Goal: Information Seeking & Learning: Learn about a topic

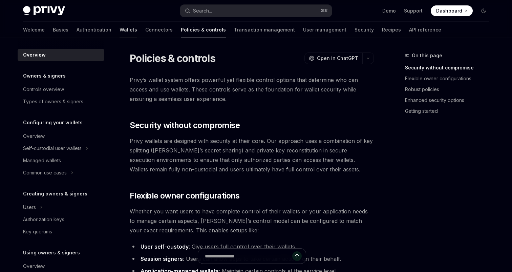
click at [120, 30] on link "Wallets" at bounding box center [129, 30] width 18 height 16
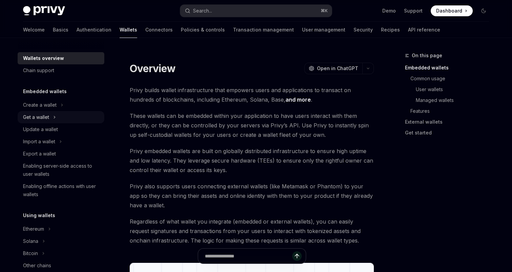
click at [53, 118] on icon at bounding box center [54, 117] width 3 height 8
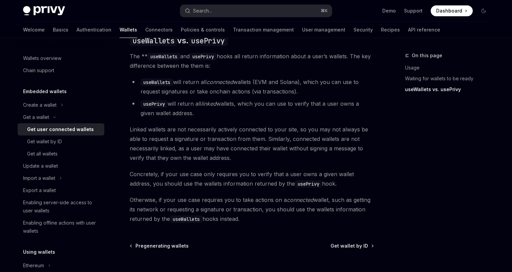
scroll to position [584, 0]
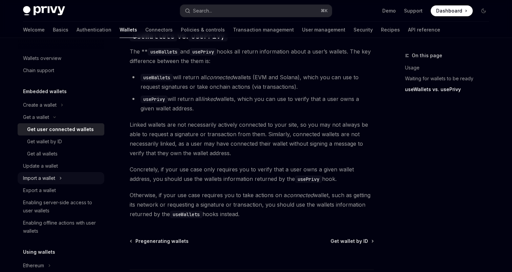
click at [62, 179] on icon at bounding box center [60, 178] width 3 height 8
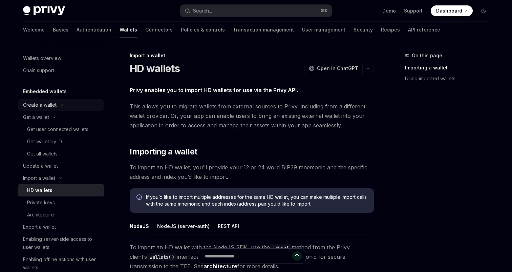
click at [62, 101] on icon at bounding box center [62, 105] width 3 height 8
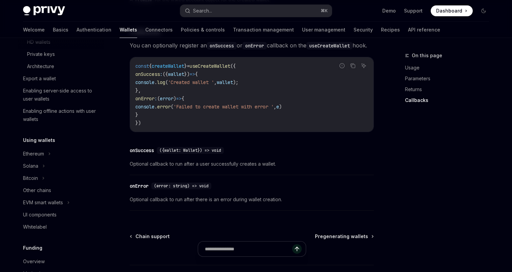
scroll to position [178, 0]
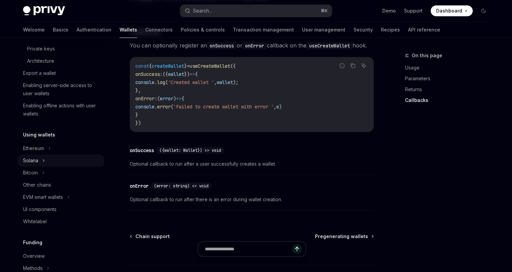
click at [50, 156] on div "Solana" at bounding box center [61, 161] width 87 height 12
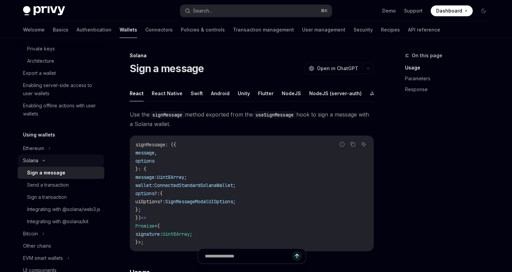
click at [50, 156] on div "Solana" at bounding box center [61, 161] width 87 height 12
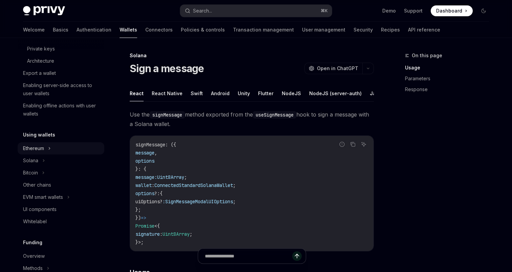
click at [50, 147] on icon at bounding box center [49, 148] width 3 height 8
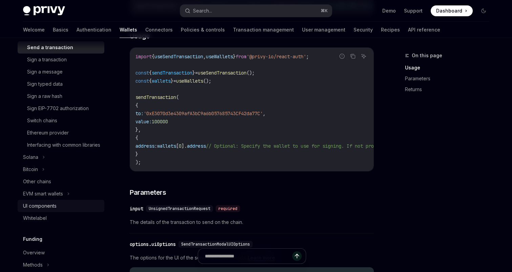
scroll to position [341, 0]
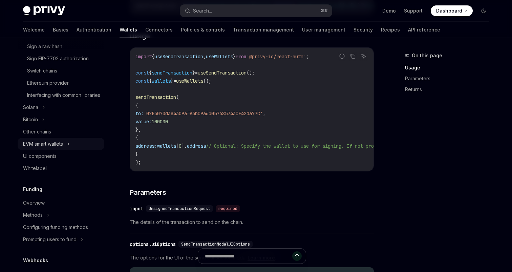
click at [46, 150] on div "EVM smart wallets" at bounding box center [61, 144] width 87 height 12
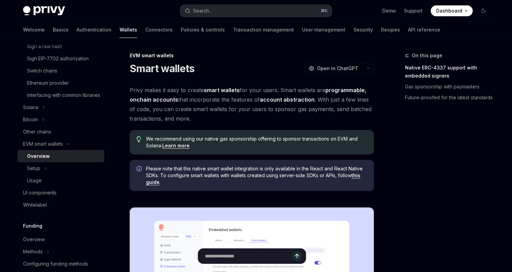
click at [46, 160] on div "Overview" at bounding box center [38, 156] width 23 height 8
click at [43, 148] on div "EVM smart wallets" at bounding box center [43, 144] width 40 height 8
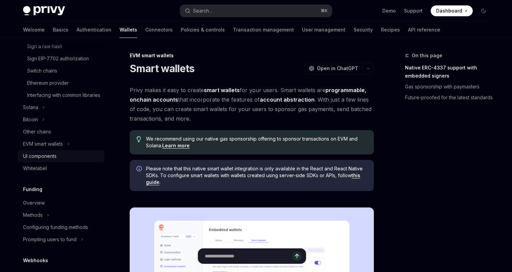
click at [43, 160] on div "UI components" at bounding box center [40, 156] width 34 height 8
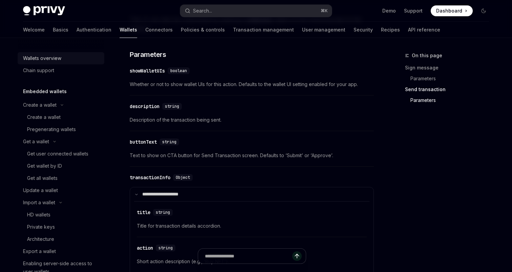
click at [37, 59] on div "Wallets overview" at bounding box center [42, 58] width 38 height 8
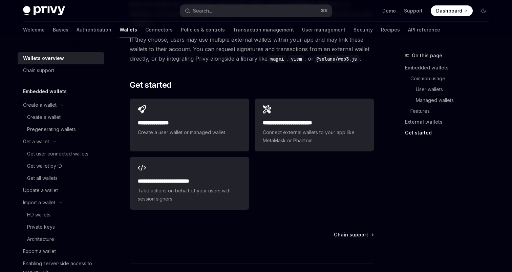
scroll to position [1104, 0]
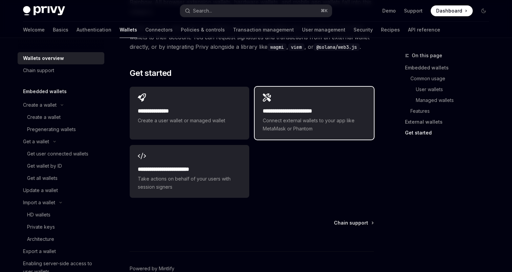
click at [290, 107] on h2 "**********" at bounding box center [314, 111] width 103 height 8
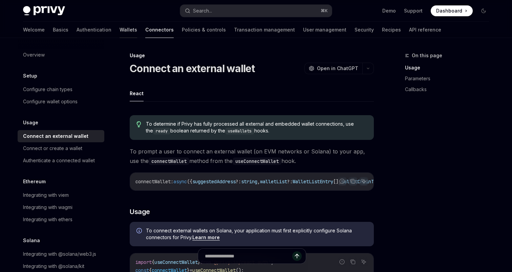
click at [120, 28] on link "Wallets" at bounding box center [129, 30] width 18 height 16
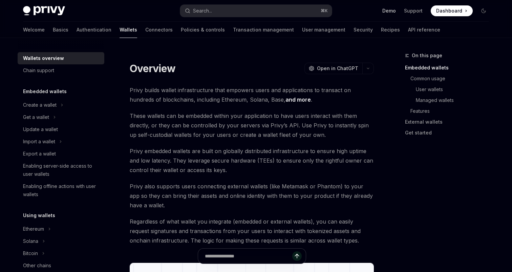
click at [392, 8] on link "Demo" at bounding box center [390, 10] width 14 height 7
click at [419, 125] on link "External wallets" at bounding box center [449, 122] width 89 height 11
click at [328, 70] on span "Open in ChatGPT" at bounding box center [337, 68] width 41 height 7
click at [44, 88] on h5 "Embedded wallets" at bounding box center [45, 91] width 44 height 8
click at [429, 119] on link "External wallets" at bounding box center [449, 122] width 89 height 11
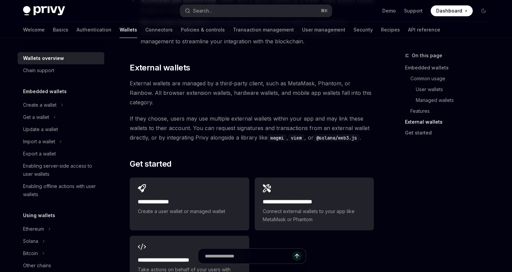
scroll to position [1018, 0]
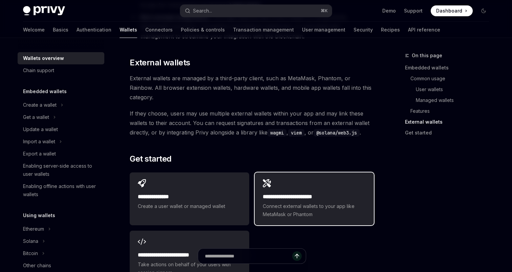
click at [258, 173] on div "**********" at bounding box center [314, 199] width 119 height 53
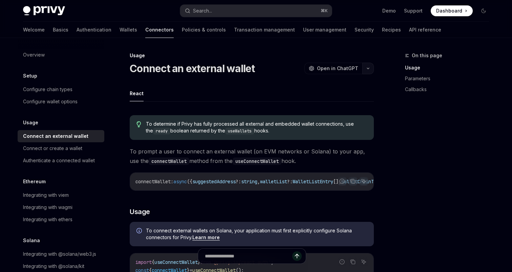
click at [371, 70] on button "button" at bounding box center [369, 69] width 12 height 12
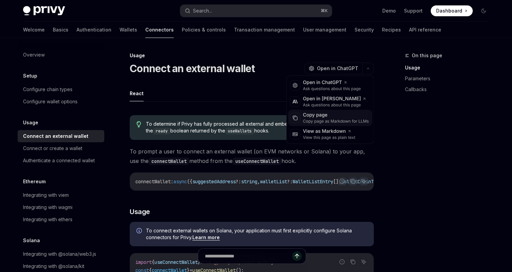
click at [317, 116] on div "Copy page" at bounding box center [336, 115] width 66 height 7
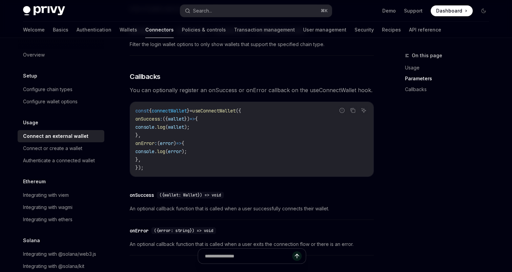
scroll to position [464, 0]
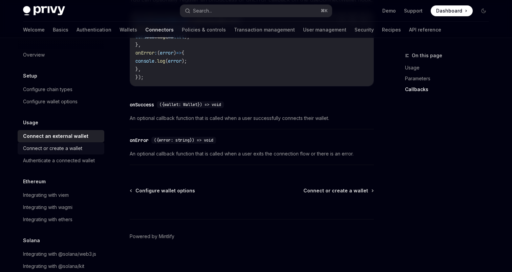
click at [40, 150] on div "Connect or create a wallet" at bounding box center [52, 148] width 59 height 8
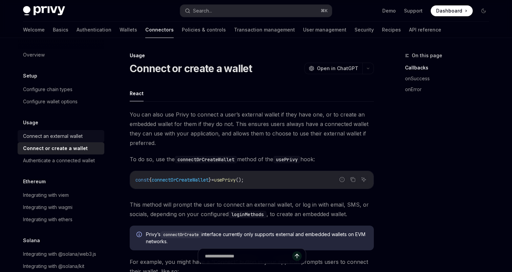
click at [45, 134] on div "Connect an external wallet" at bounding box center [53, 136] width 60 height 8
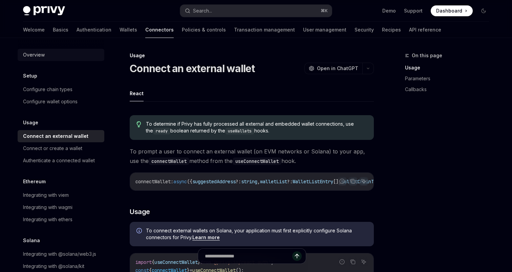
click at [41, 54] on div "Overview" at bounding box center [34, 55] width 22 height 8
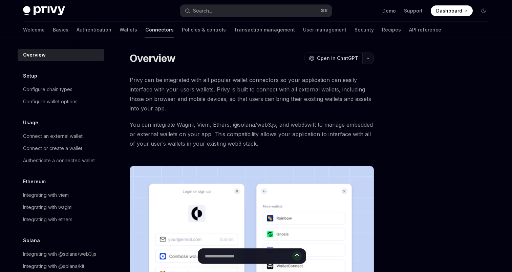
click at [370, 58] on icon "button" at bounding box center [368, 58] width 8 height 3
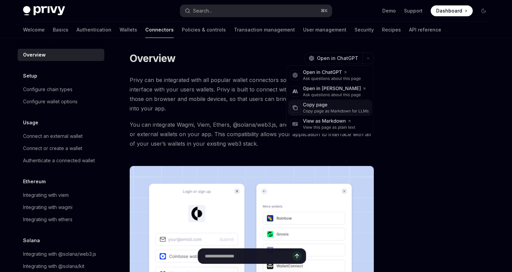
click at [326, 106] on div "Copy page" at bounding box center [336, 105] width 66 height 7
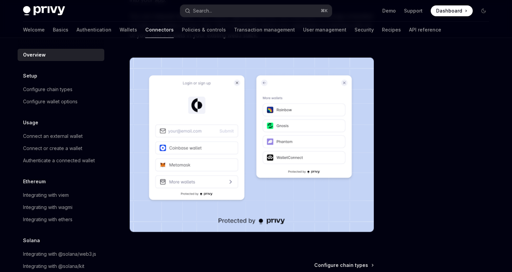
scroll to position [189, 0]
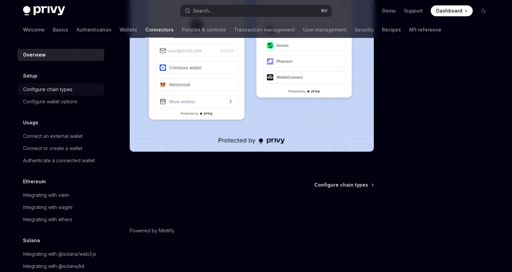
click at [42, 94] on link "Configure chain types" at bounding box center [61, 89] width 87 height 12
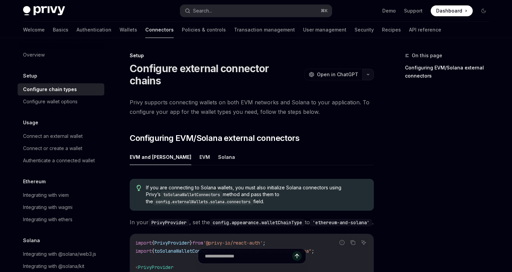
click at [369, 73] on icon "button" at bounding box center [368, 74] width 8 height 3
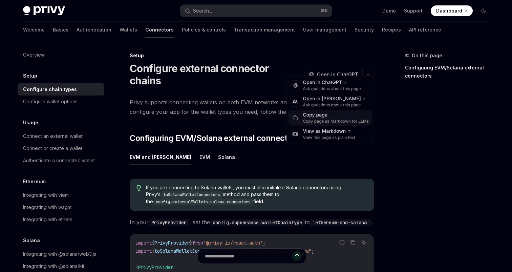
click at [337, 117] on div "Copy page" at bounding box center [336, 115] width 66 height 7
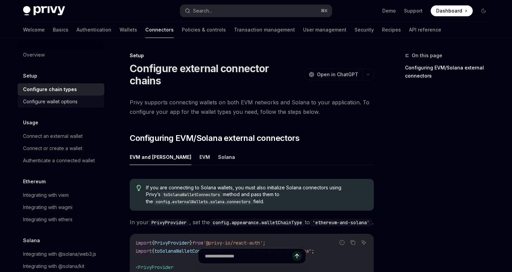
click at [43, 104] on div "Configure wallet options" at bounding box center [50, 102] width 55 height 8
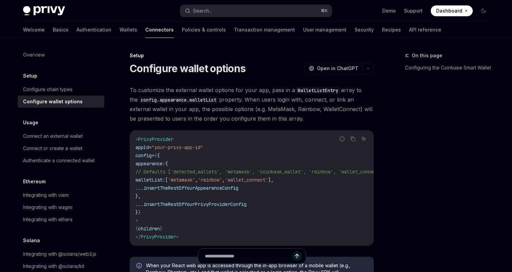
type textarea "*"
click at [370, 67] on icon "button" at bounding box center [368, 68] width 8 height 3
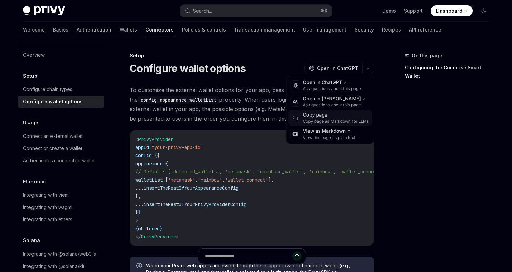
click at [303, 121] on div "Copy page Copy page as Markdown for LLMs" at bounding box center [336, 118] width 69 height 12
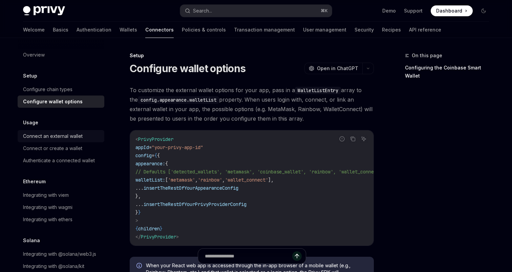
click at [44, 138] on div "Connect an external wallet" at bounding box center [53, 136] width 60 height 8
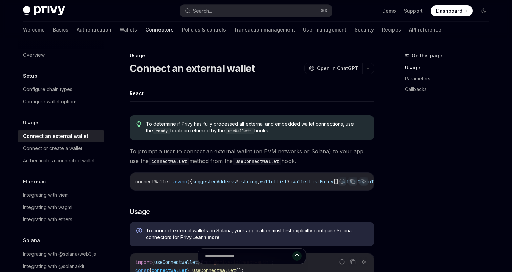
click at [371, 67] on icon "button" at bounding box center [368, 68] width 8 height 3
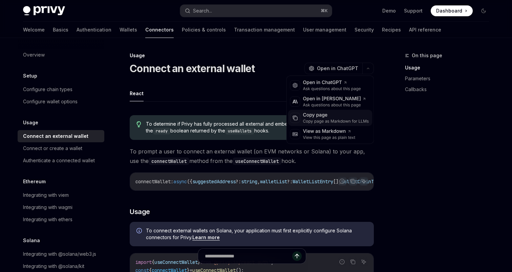
click at [322, 115] on div "Copy page" at bounding box center [336, 115] width 66 height 7
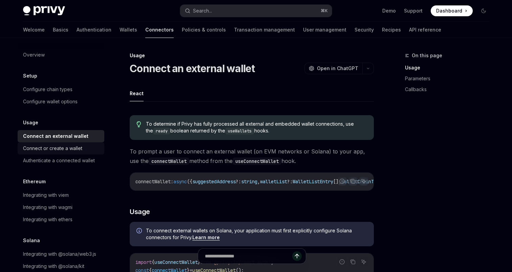
click at [51, 153] on link "Connect or create a wallet" at bounding box center [61, 148] width 87 height 12
type textarea "*"
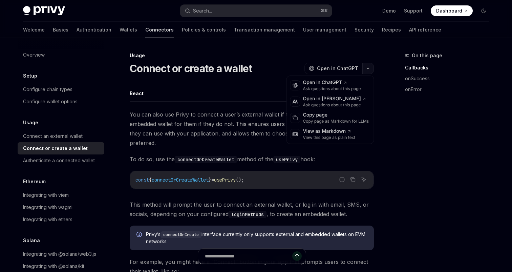
click at [368, 67] on button "button" at bounding box center [369, 69] width 12 height 12
click at [319, 112] on div "Copy page" at bounding box center [336, 115] width 66 height 7
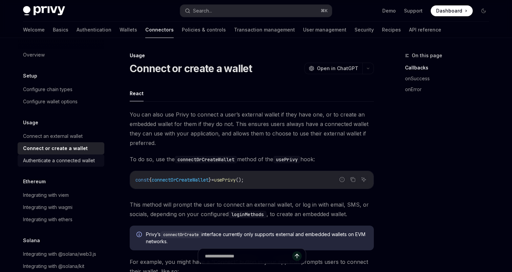
click at [47, 162] on div "Authenticate a connected wallet" at bounding box center [59, 161] width 72 height 8
type textarea "*"
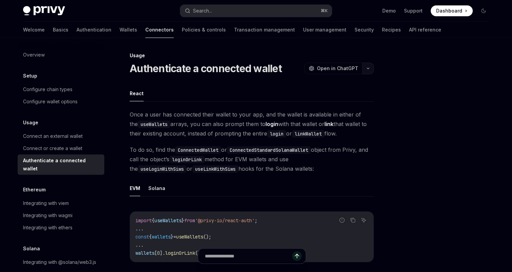
click at [368, 70] on button "button" at bounding box center [369, 69] width 12 height 12
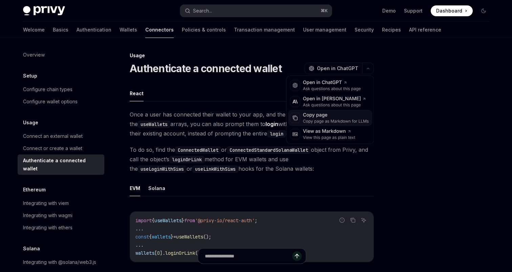
click at [334, 115] on div "Copy page" at bounding box center [336, 115] width 66 height 7
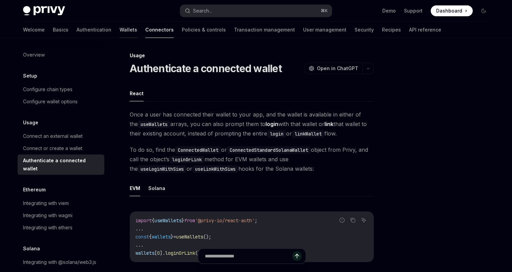
click at [120, 26] on link "Wallets" at bounding box center [129, 30] width 18 height 16
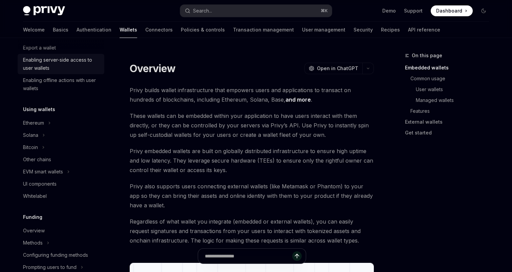
scroll to position [107, 0]
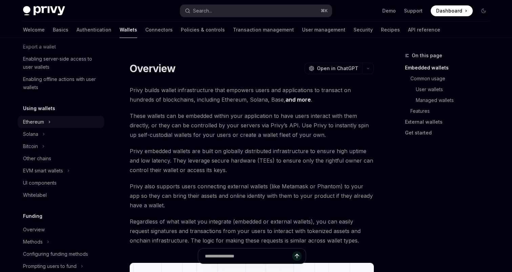
click at [51, 123] on icon at bounding box center [49, 122] width 3 height 8
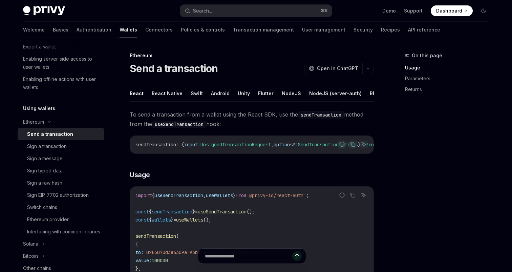
click at [48, 136] on div "Send a transaction" at bounding box center [50, 134] width 46 height 8
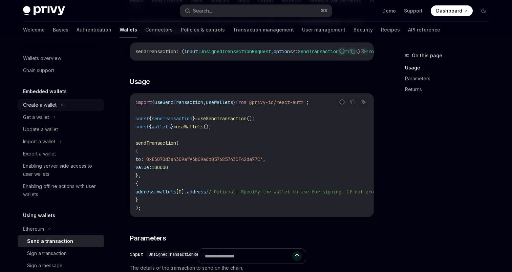
scroll to position [78, 0]
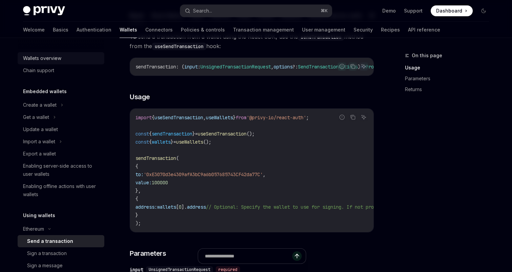
click at [47, 55] on div "Wallets overview" at bounding box center [42, 58] width 38 height 8
type textarea "*"
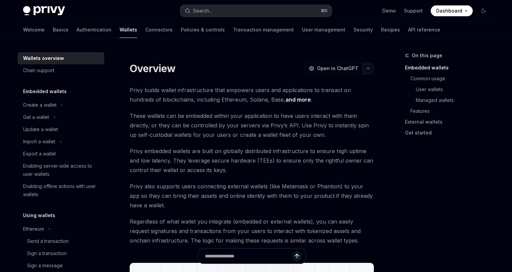
click at [368, 68] on icon "button" at bounding box center [368, 68] width 8 height 3
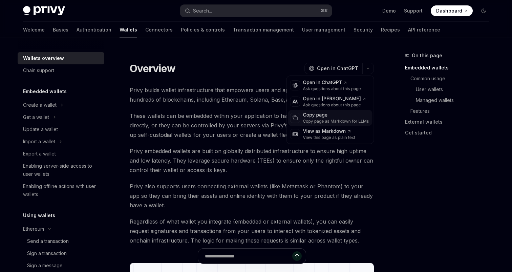
click at [337, 120] on div "Copy page as Markdown for LLMs" at bounding box center [336, 121] width 66 height 5
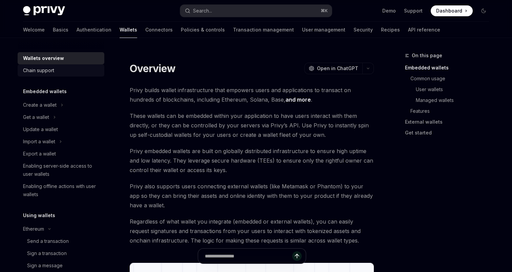
click at [50, 72] on div "Chain support" at bounding box center [38, 70] width 31 height 8
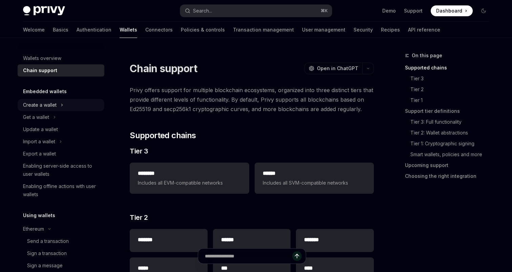
click at [53, 103] on div "Create a wallet" at bounding box center [40, 105] width 34 height 8
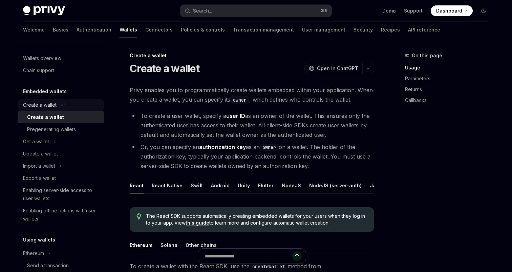
type textarea "*"
click at [369, 69] on icon "button" at bounding box center [368, 68] width 8 height 3
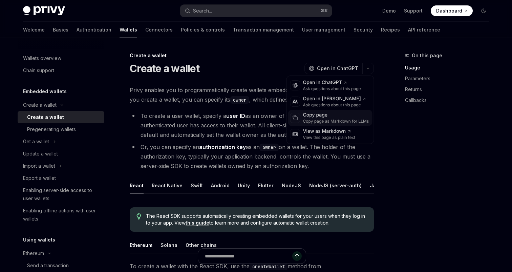
click at [307, 117] on div "Copy page" at bounding box center [336, 115] width 66 height 7
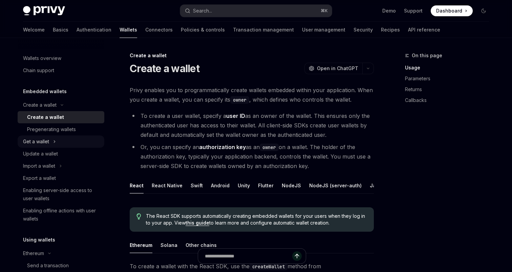
click at [57, 140] on div "Get a wallet" at bounding box center [61, 142] width 87 height 12
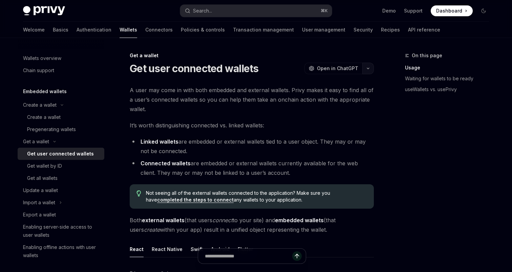
click at [369, 71] on button "button" at bounding box center [369, 69] width 12 height 12
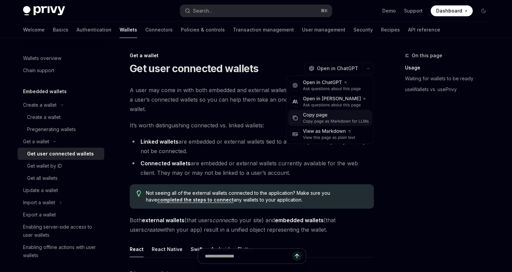
click at [343, 116] on div "Copy page" at bounding box center [336, 115] width 66 height 7
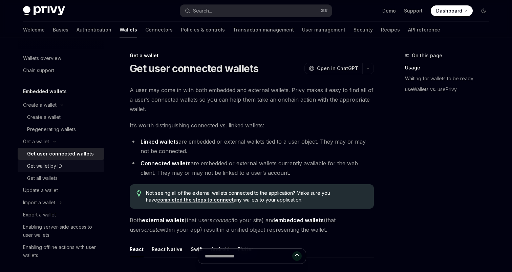
click at [46, 168] on div "Get wallet by ID" at bounding box center [44, 166] width 35 height 8
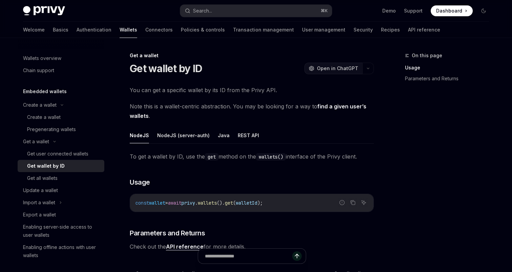
click at [360, 69] on button "OpenAI Open in ChatGPT" at bounding box center [334, 69] width 58 height 12
click at [36, 57] on div "Wallets overview" at bounding box center [42, 58] width 38 height 8
click at [36, 71] on div "Chain support" at bounding box center [38, 70] width 31 height 8
click at [42, 106] on div "Create a wallet" at bounding box center [40, 105] width 34 height 8
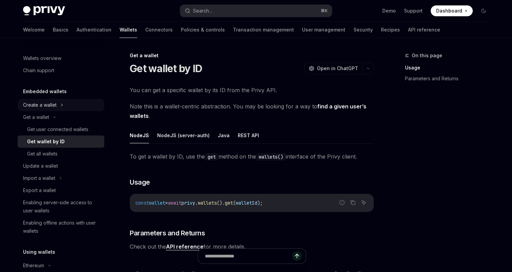
click at [42, 106] on div "Create a wallet" at bounding box center [40, 105] width 34 height 8
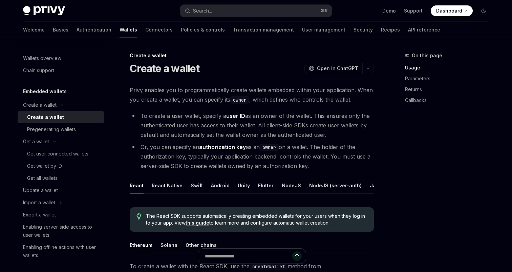
click at [42, 116] on div "Create a wallet" at bounding box center [45, 117] width 37 height 8
click at [48, 130] on div "Pregenerating wallets" at bounding box center [51, 129] width 49 height 8
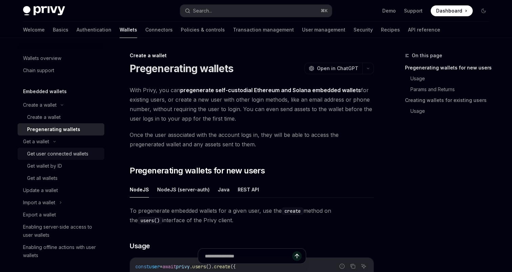
click at [42, 152] on div "Get user connected wallets" at bounding box center [57, 154] width 61 height 8
click at [41, 164] on div "Get wallet by ID" at bounding box center [44, 166] width 35 height 8
click at [41, 176] on div "Get all wallets" at bounding box center [42, 178] width 31 height 8
click at [41, 188] on div "Update a wallet" at bounding box center [40, 190] width 35 height 8
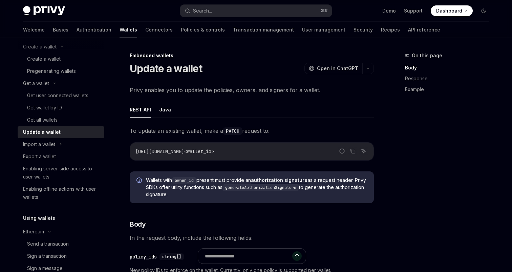
scroll to position [58, 0]
click at [61, 142] on icon at bounding box center [60, 144] width 3 height 8
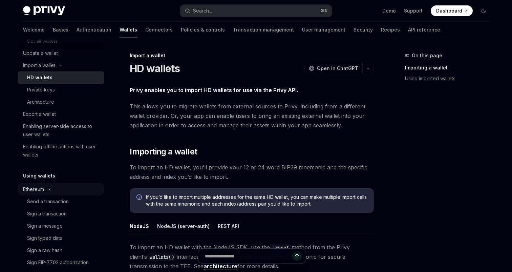
scroll to position [138, 0]
click at [39, 202] on div "Send a transaction" at bounding box center [48, 201] width 42 height 8
click at [39, 212] on div "Sign a transaction" at bounding box center [47, 213] width 40 height 8
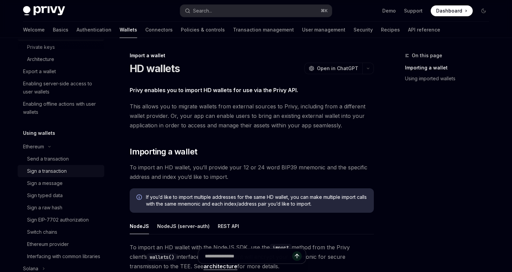
scroll to position [188, 0]
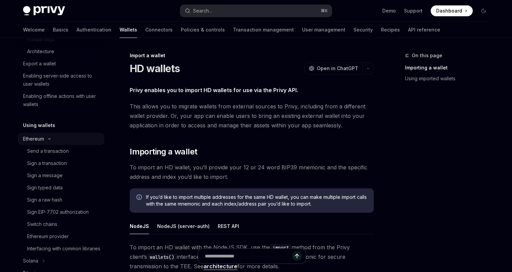
click at [32, 142] on div "Ethereum" at bounding box center [33, 139] width 21 height 8
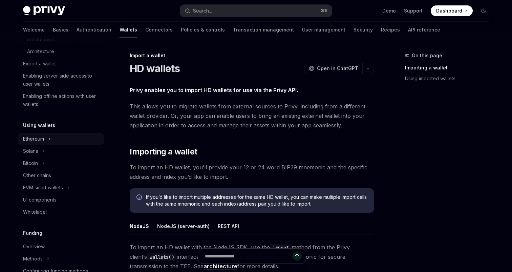
click at [32, 142] on div "Ethereum" at bounding box center [33, 139] width 21 height 8
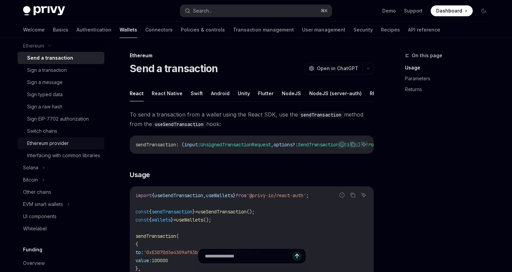
scroll to position [280, 0]
click at [49, 209] on div "EVM smart wallets" at bounding box center [43, 205] width 40 height 8
type textarea "*"
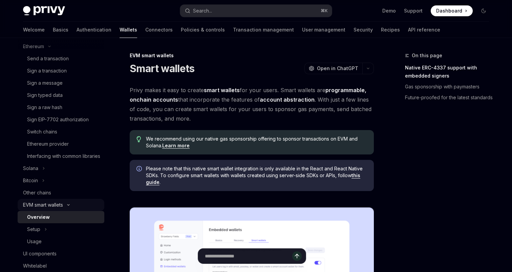
click at [49, 209] on div "EVM smart wallets" at bounding box center [43, 205] width 40 height 8
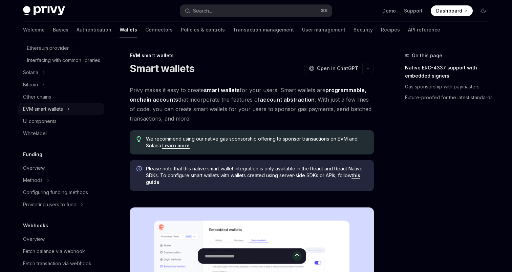
scroll to position [379, 0]
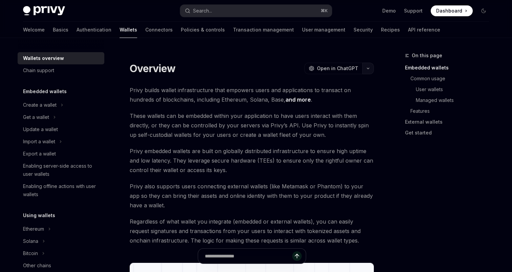
click at [370, 68] on icon "button" at bounding box center [368, 68] width 8 height 3
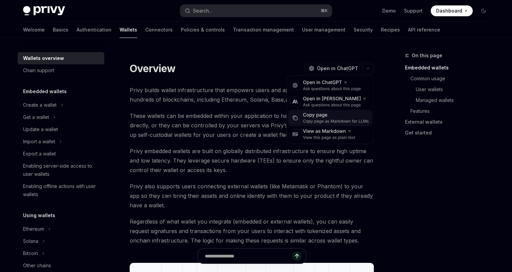
click at [322, 113] on div "Copy page" at bounding box center [336, 115] width 66 height 7
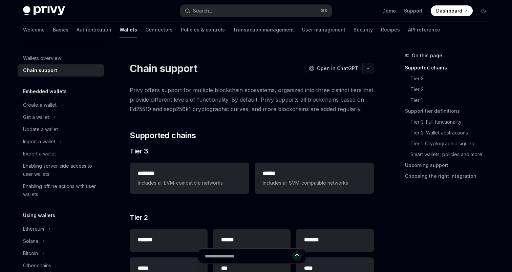
click at [370, 70] on button "button" at bounding box center [369, 69] width 12 height 12
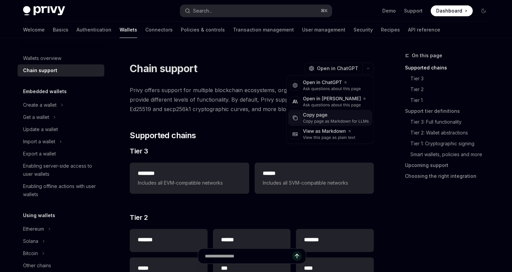
click at [333, 120] on div "Copy page as Markdown for LLMs" at bounding box center [336, 121] width 66 height 5
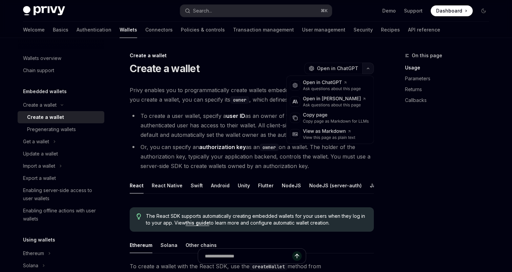
click at [367, 70] on button "button" at bounding box center [369, 69] width 12 height 12
click at [331, 118] on div "Copy page" at bounding box center [336, 115] width 66 height 7
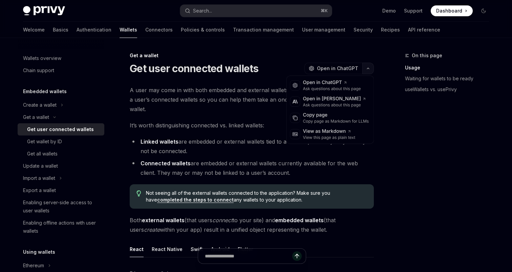
click at [370, 70] on button "button" at bounding box center [369, 69] width 12 height 12
click at [323, 122] on div "Copy page as Markdown for LLMs" at bounding box center [336, 121] width 66 height 5
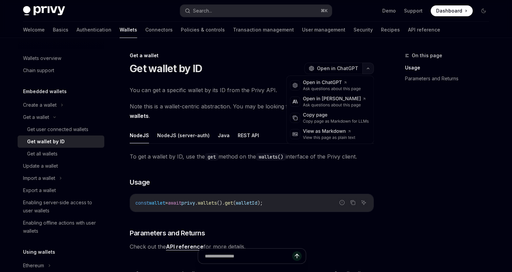
click at [370, 71] on button "button" at bounding box center [369, 69] width 12 height 12
click at [337, 119] on div "Copy page as Markdown for LLMs" at bounding box center [336, 121] width 66 height 5
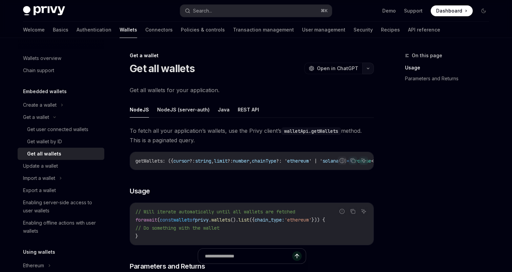
click at [367, 68] on icon "button" at bounding box center [368, 68] width 8 height 3
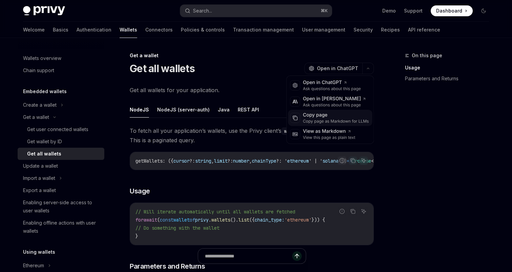
click at [336, 120] on div "Copy page as Markdown for LLMs" at bounding box center [336, 121] width 66 height 5
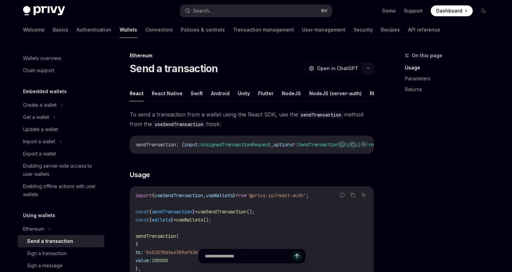
click at [367, 70] on button "button" at bounding box center [369, 69] width 12 height 12
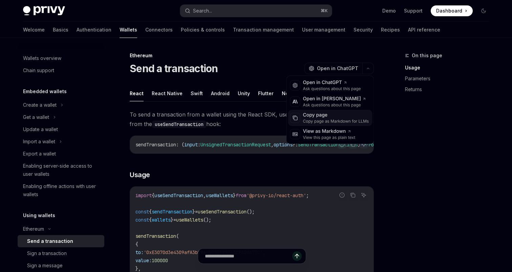
click at [337, 114] on div "Copy page" at bounding box center [336, 115] width 66 height 7
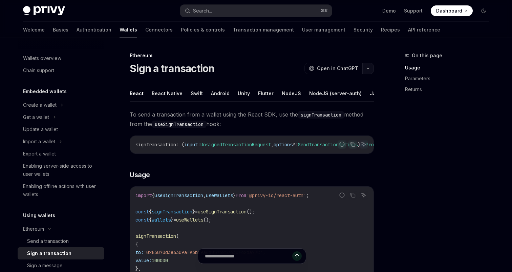
click at [370, 66] on button "button" at bounding box center [369, 69] width 12 height 12
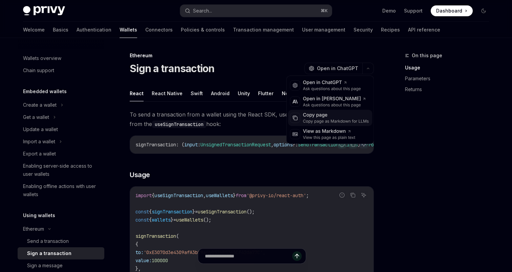
click at [327, 121] on div "Copy page as Markdown for LLMs" at bounding box center [336, 121] width 66 height 5
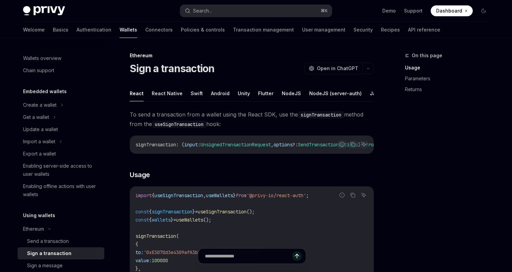
click at [412, 140] on div "On this page Usage Parameters Returns" at bounding box center [443, 162] width 103 height 221
click at [63, 107] on icon at bounding box center [62, 105] width 3 height 8
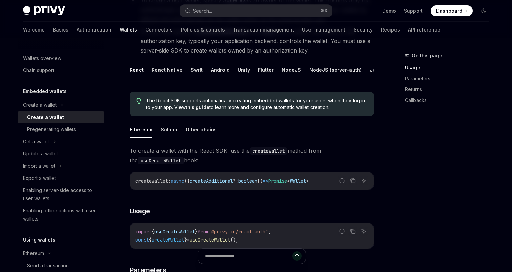
scroll to position [120, 0]
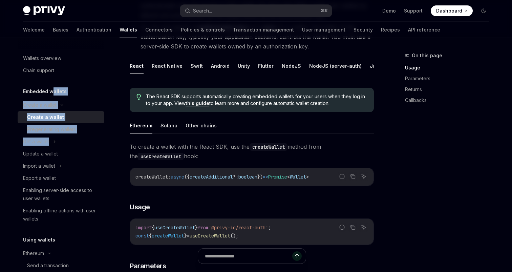
drag, startPoint x: 56, startPoint y: 145, endPoint x: 52, endPoint y: 92, distance: 53.8
click at [52, 92] on div "Embedded wallets Create a wallet Create a wallet Pregenerating wallets Get a wa…" at bounding box center [61, 156] width 87 height 138
click at [52, 92] on h5 "Embedded wallets" at bounding box center [45, 91] width 44 height 8
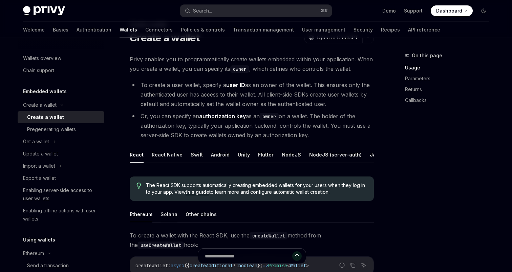
scroll to position [23, 0]
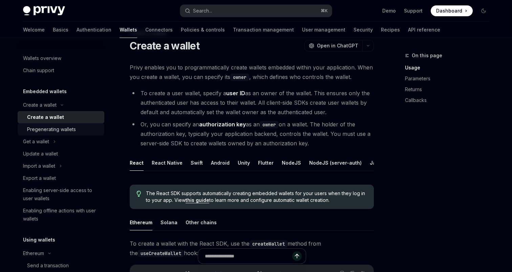
click at [58, 132] on div "Pregenerating wallets" at bounding box center [51, 129] width 49 height 8
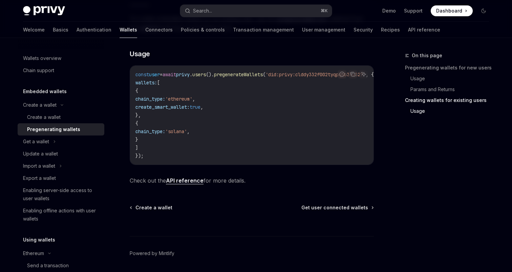
scroll to position [417, 0]
click at [29, 143] on div "Get a wallet" at bounding box center [36, 142] width 26 height 8
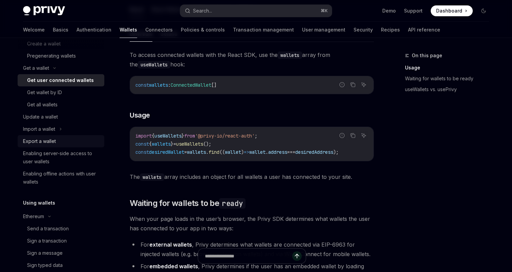
scroll to position [82, 0]
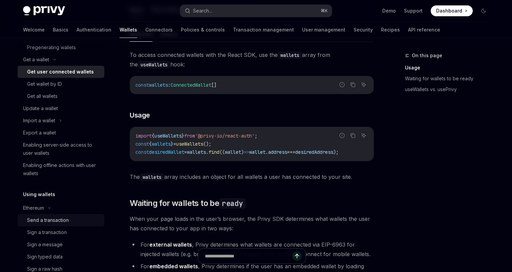
click at [33, 221] on div "Send a transaction" at bounding box center [48, 220] width 42 height 8
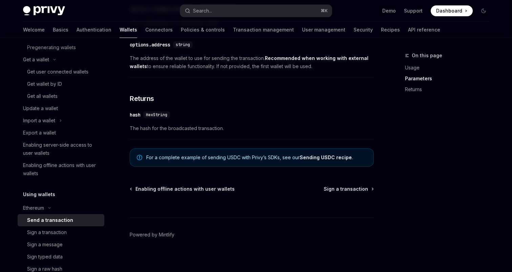
scroll to position [449, 0]
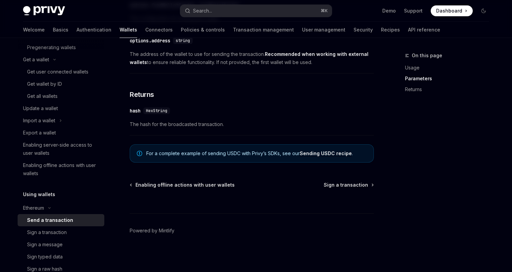
click at [322, 155] on link "Sending USDC recipe" at bounding box center [326, 153] width 52 height 6
click at [65, 236] on div "Sign a transaction" at bounding box center [47, 232] width 40 height 8
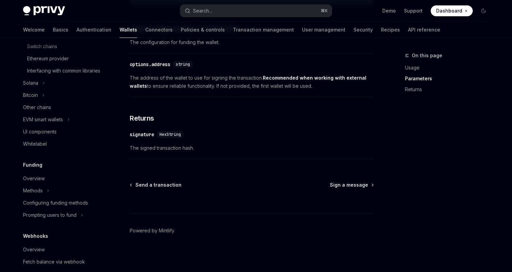
scroll to position [329, 0]
click at [34, 182] on div "Overview" at bounding box center [34, 178] width 22 height 8
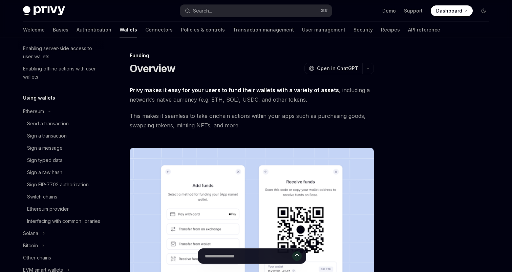
scroll to position [177, 0]
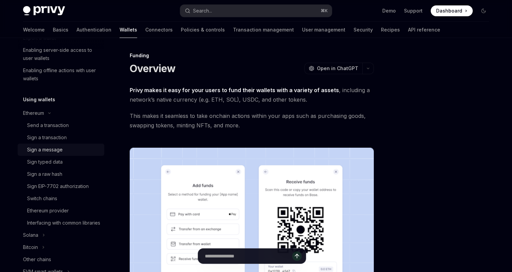
click at [38, 151] on div "Sign a message" at bounding box center [45, 150] width 36 height 8
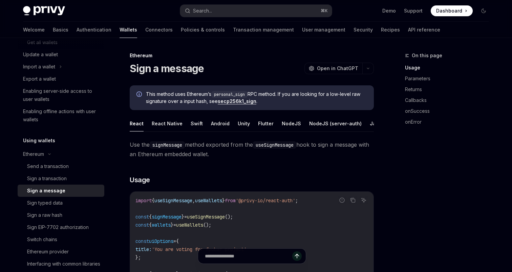
scroll to position [94, 0]
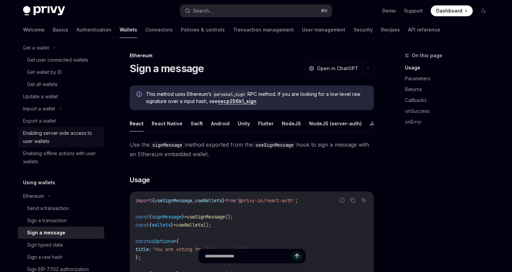
click at [48, 134] on div "Enabling server-side access to user wallets" at bounding box center [61, 137] width 77 height 16
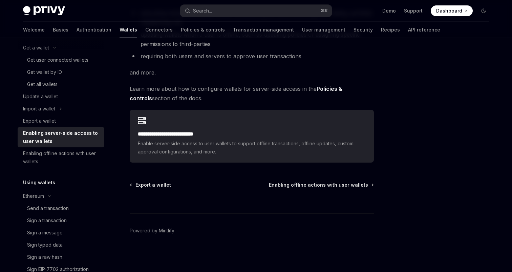
scroll to position [141, 0]
click at [320, 185] on span "Enabling offline actions with user wallets" at bounding box center [318, 185] width 99 height 7
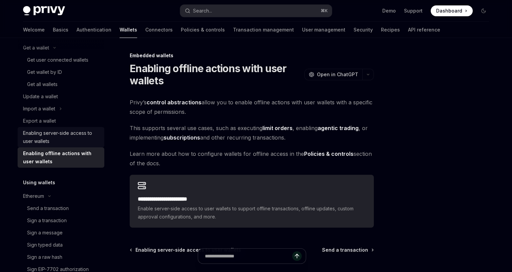
click at [40, 135] on div "Enabling server-side access to user wallets" at bounding box center [61, 137] width 77 height 16
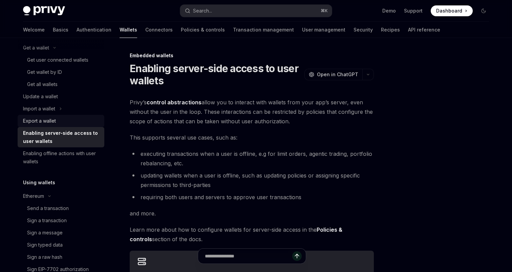
click at [34, 118] on div "Export a wallet" at bounding box center [39, 121] width 33 height 8
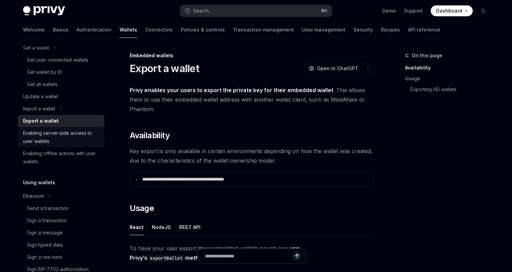
click at [37, 133] on div "Enabling server-side access to user wallets" at bounding box center [61, 137] width 77 height 16
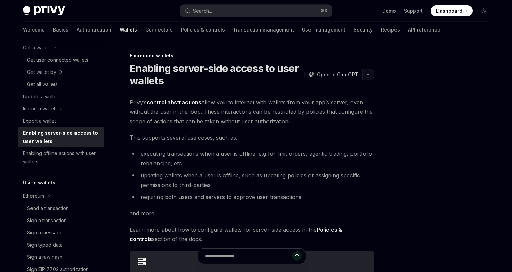
click at [366, 75] on icon "button" at bounding box center [368, 74] width 8 height 3
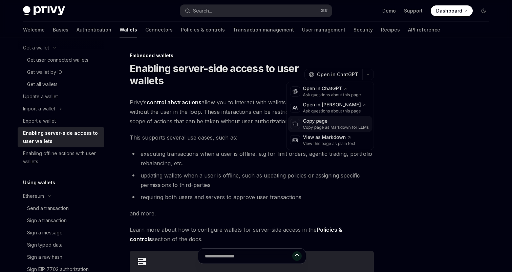
click at [320, 122] on div "Copy page" at bounding box center [336, 121] width 66 height 7
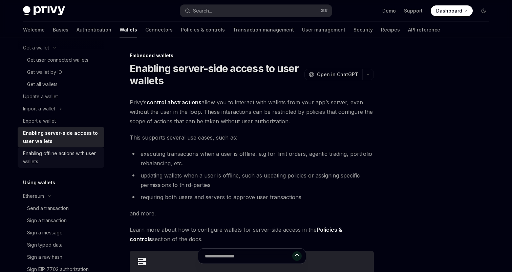
click at [38, 157] on div "Enabling offline actions with user wallets" at bounding box center [61, 157] width 77 height 16
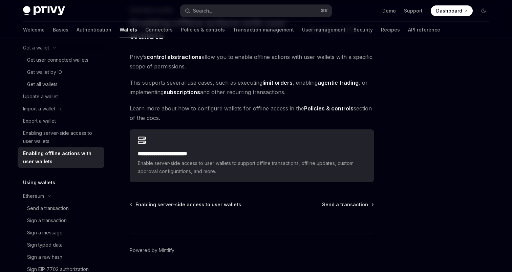
scroll to position [46, 0]
click at [35, 131] on div "Enabling server-side access to user wallets" at bounding box center [61, 137] width 77 height 16
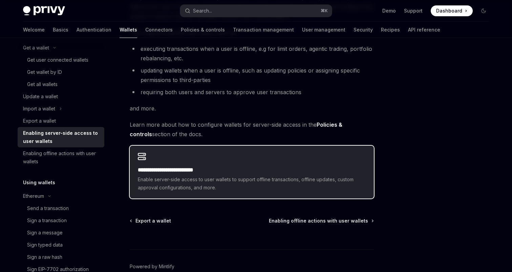
scroll to position [106, 0]
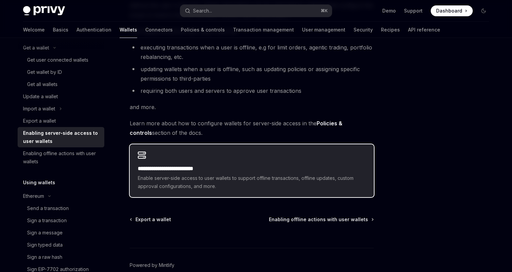
click at [245, 188] on span "Enable server-side access to user wallets to support offline transactions, offl…" at bounding box center [252, 182] width 228 height 16
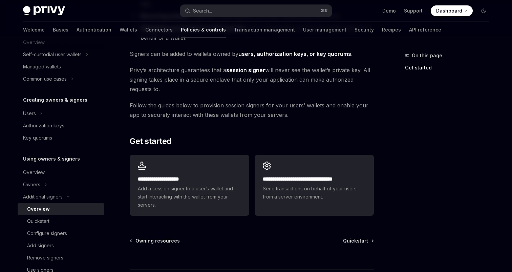
scroll to position [132, 0]
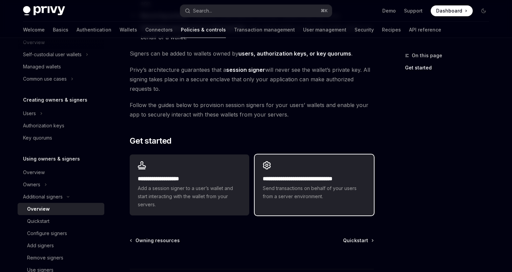
click at [311, 191] on span "Send transactions on behalf of your users from a server environment." at bounding box center [314, 192] width 103 height 16
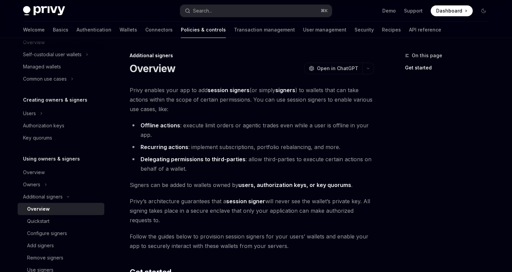
scroll to position [209, 0]
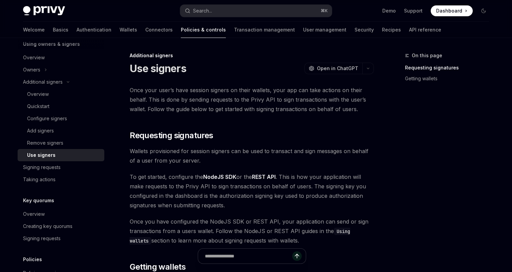
type textarea "*"
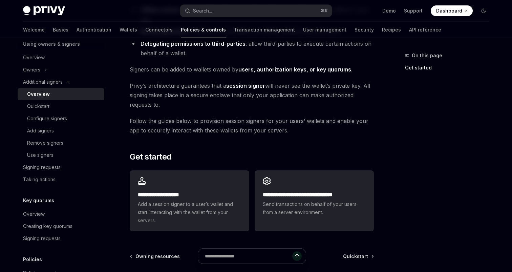
scroll to position [119, 0]
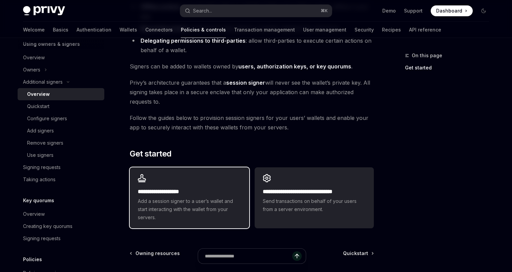
click at [188, 205] on span "Add a session signer to a user’s wallet and start interacting with the wallet f…" at bounding box center [189, 209] width 103 height 24
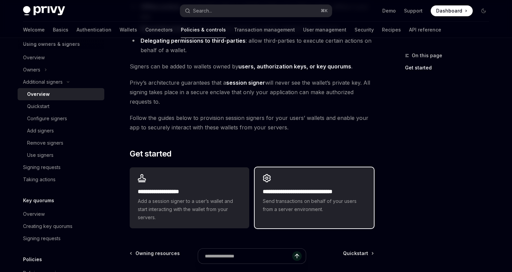
click at [297, 188] on h2 "**********" at bounding box center [314, 192] width 103 height 8
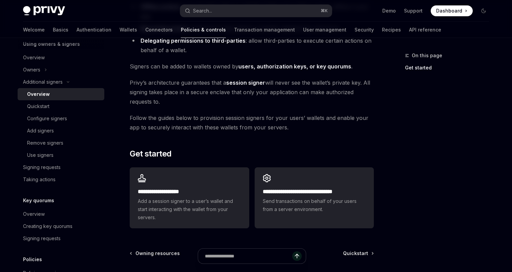
scroll to position [0, 0]
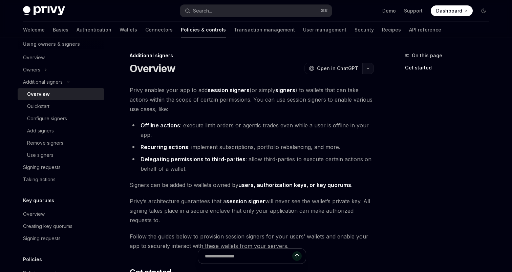
click at [372, 70] on button "button" at bounding box center [369, 69] width 12 height 12
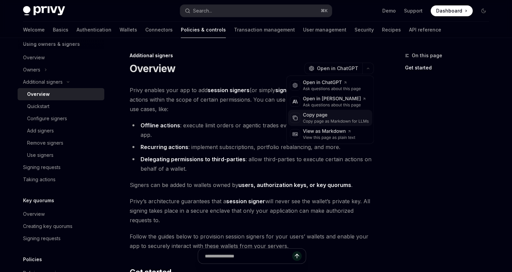
click at [327, 119] on div "Copy page as Markdown for LLMs" at bounding box center [336, 121] width 66 height 5
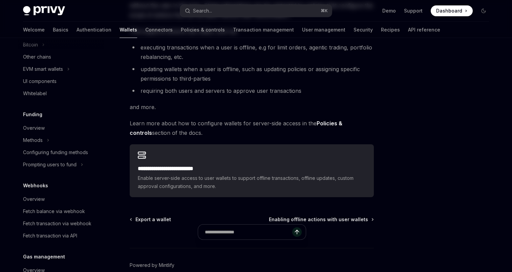
scroll to position [15, 0]
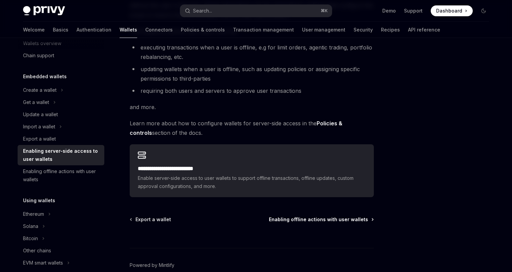
click at [309, 217] on span "Enabling offline actions with user wallets" at bounding box center [318, 219] width 99 height 7
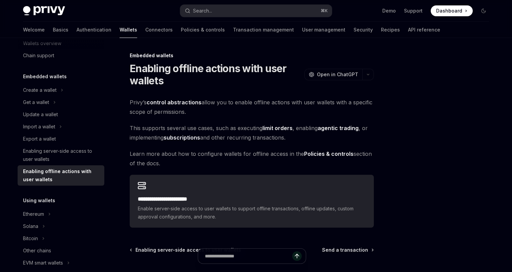
click at [351, 250] on div at bounding box center [252, 259] width 244 height 25
click at [337, 243] on div "**********" at bounding box center [188, 195] width 374 height 286
click at [339, 250] on div at bounding box center [252, 259] width 244 height 25
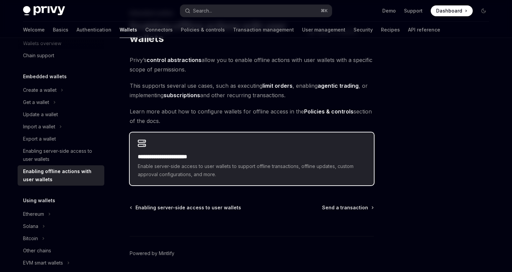
scroll to position [57, 0]
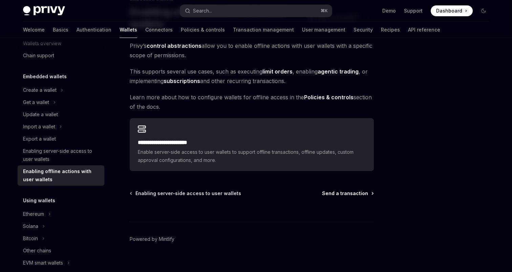
click at [344, 194] on span "Send a transaction" at bounding box center [345, 193] width 46 height 7
type textarea "*"
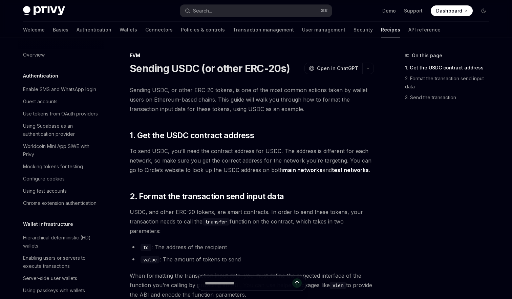
scroll to position [850, 0]
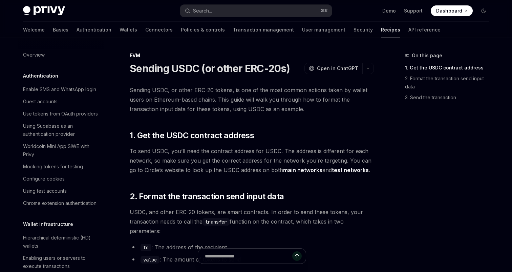
scroll to position [864, 0]
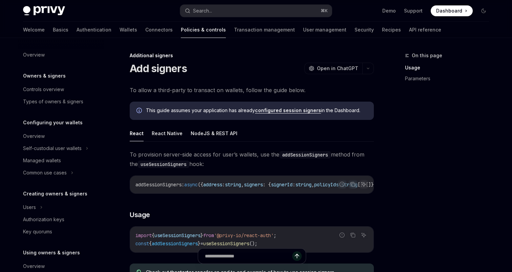
scroll to position [184, 0]
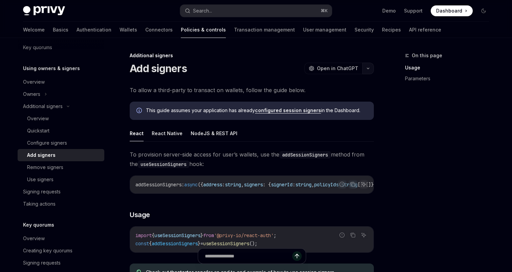
click at [367, 70] on button "button" at bounding box center [369, 69] width 12 height 12
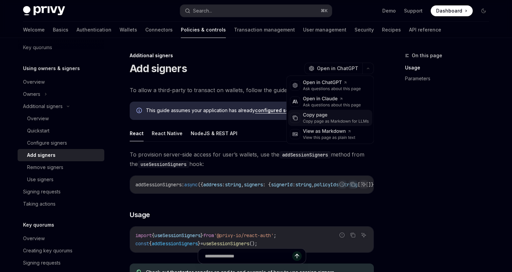
click at [324, 121] on div "Copy page as Markdown for LLMs" at bounding box center [336, 121] width 66 height 5
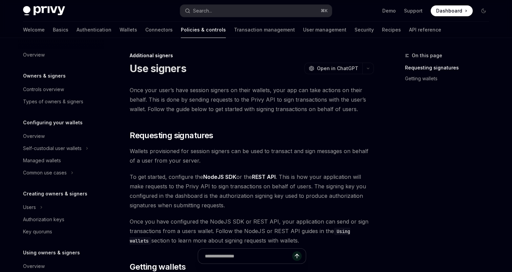
scroll to position [209, 0]
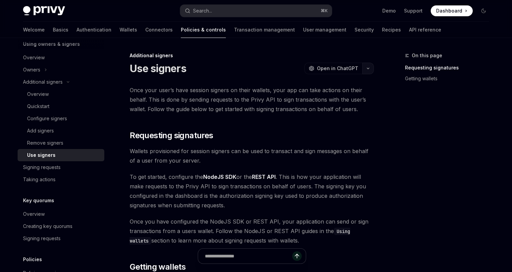
click at [371, 68] on button "button" at bounding box center [369, 69] width 12 height 12
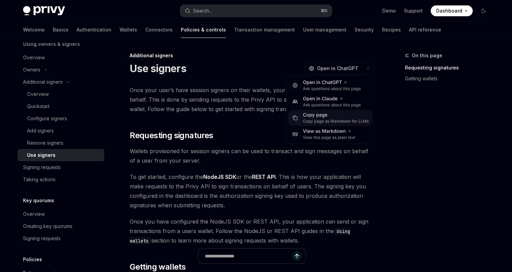
click at [343, 115] on div "Copy page" at bounding box center [336, 115] width 66 height 7
